Goal: Check status: Check status

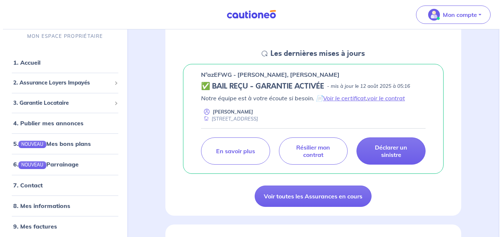
scroll to position [86, 0]
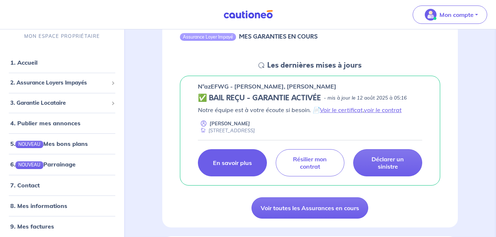
click at [236, 160] on p "En savoir plus" at bounding box center [232, 162] width 39 height 7
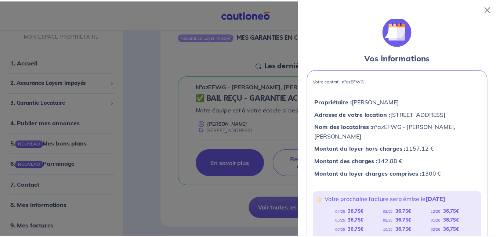
scroll to position [0, 0]
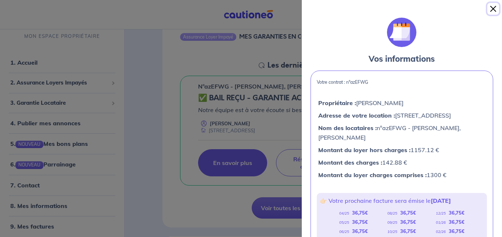
click at [492, 6] on button "Close" at bounding box center [493, 9] width 12 height 12
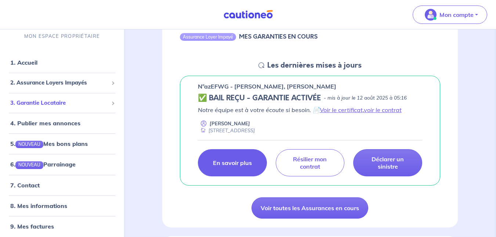
click at [97, 102] on span "3. Garantie Locataire" at bounding box center [59, 102] width 98 height 8
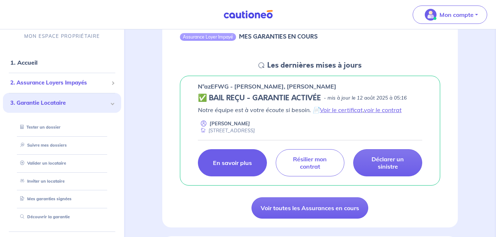
click at [94, 84] on span "2. Assurance Loyers Impayés" at bounding box center [59, 83] width 98 height 8
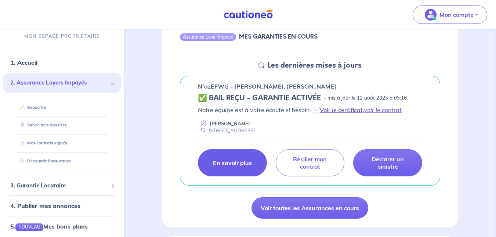
click at [333, 108] on link "Voir le certificat" at bounding box center [341, 109] width 43 height 7
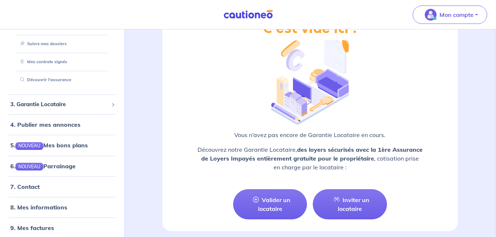
scroll to position [86, 0]
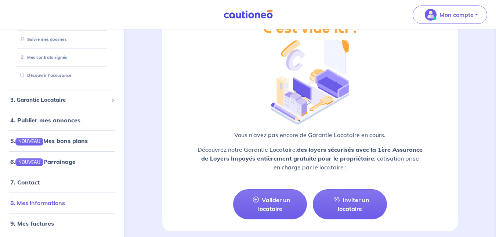
click at [65, 206] on link "8. Mes informations" at bounding box center [37, 202] width 55 height 7
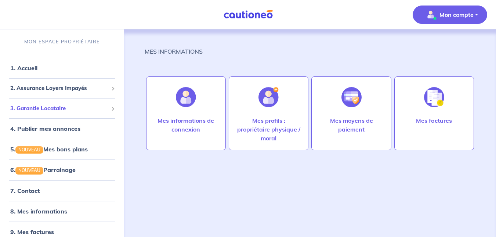
click at [67, 105] on span "3. Garantie Locataire" at bounding box center [59, 108] width 98 height 8
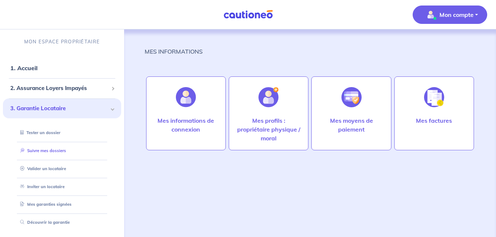
click at [58, 152] on link "Suivre mes dossiers" at bounding box center [41, 150] width 49 height 5
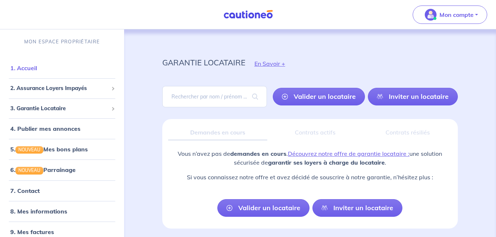
click at [37, 67] on link "1. Accueil" at bounding box center [23, 67] width 27 height 7
